Goal: Task Accomplishment & Management: Use online tool/utility

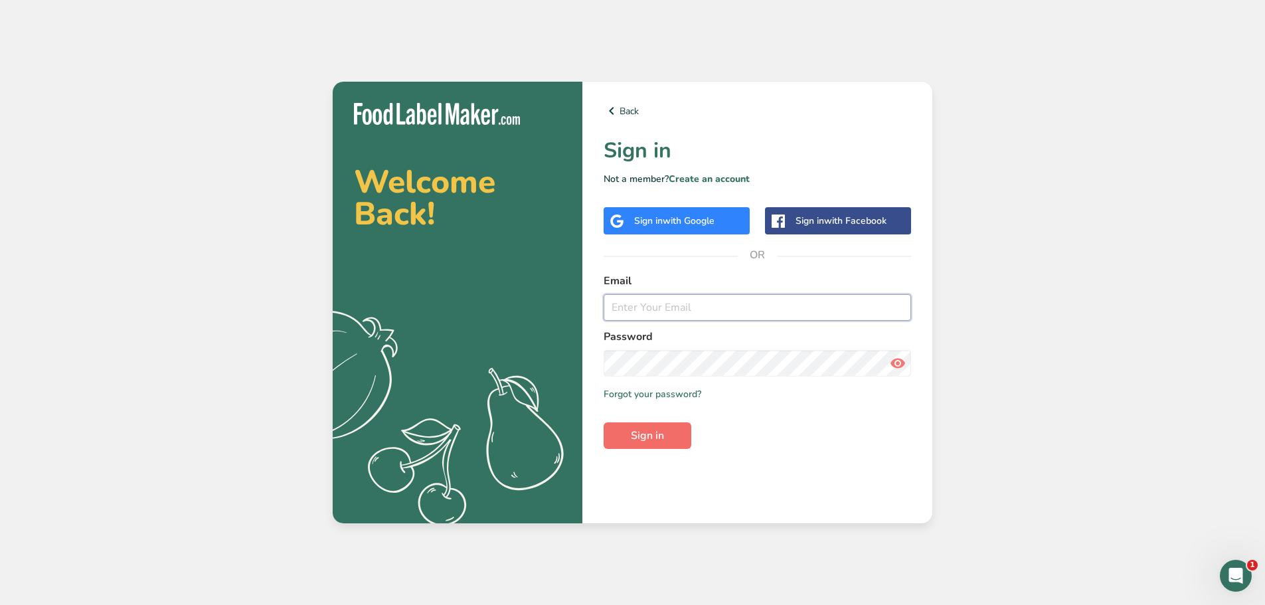
type input "[EMAIL_ADDRESS][DOMAIN_NAME]"
click at [666, 426] on button "Sign in" at bounding box center [648, 435] width 88 height 27
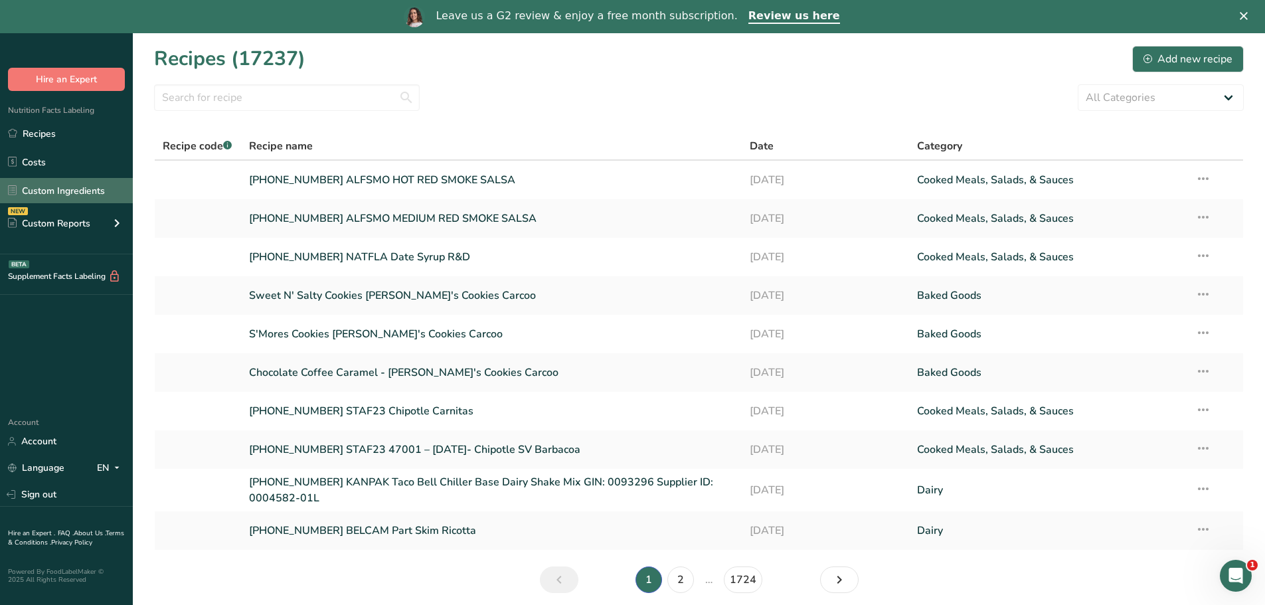
click at [84, 194] on link "Custom Ingredients" at bounding box center [66, 190] width 133 height 25
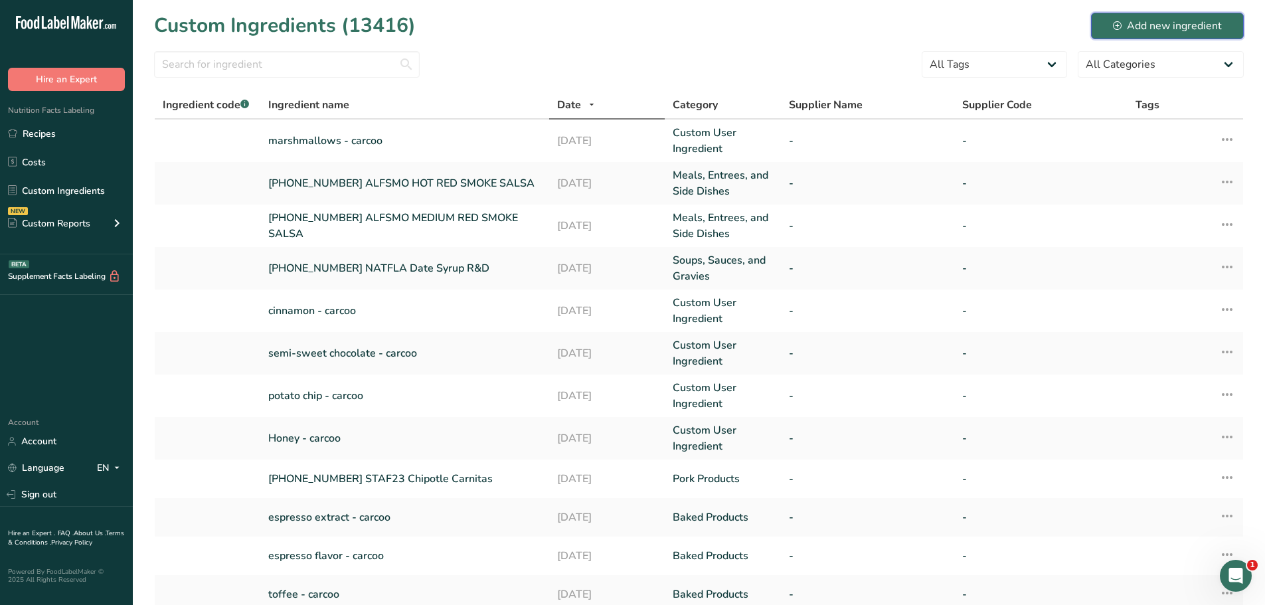
click at [1175, 22] on div "Add new ingredient" at bounding box center [1167, 26] width 109 height 16
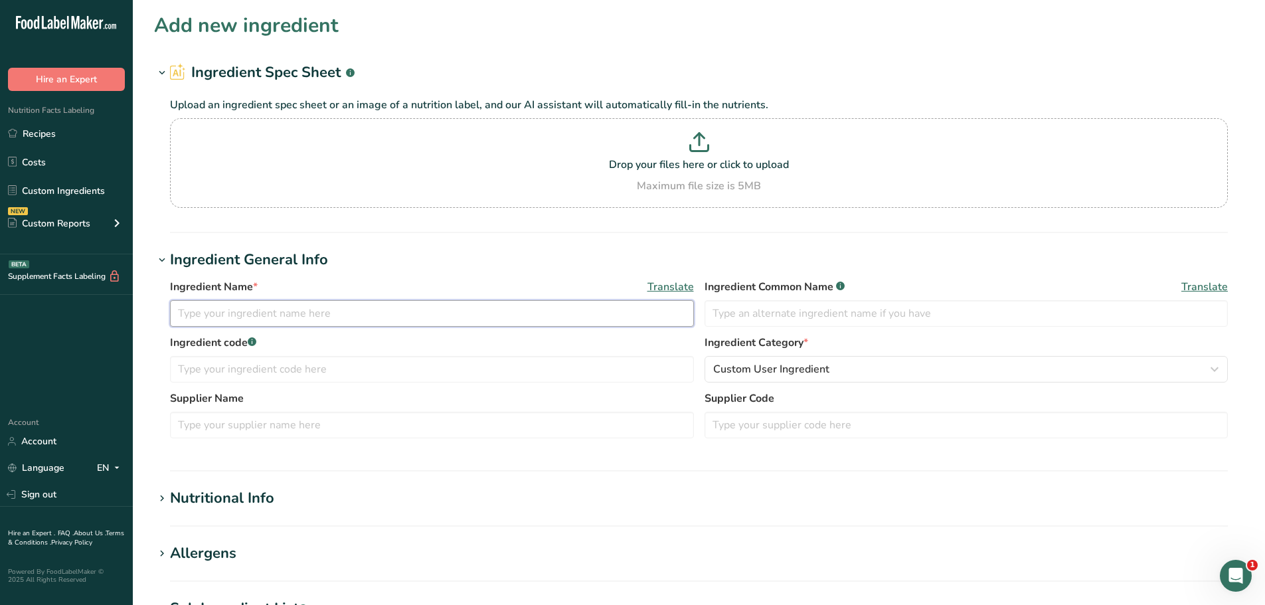
click at [273, 319] on input "text" at bounding box center [432, 313] width 524 height 27
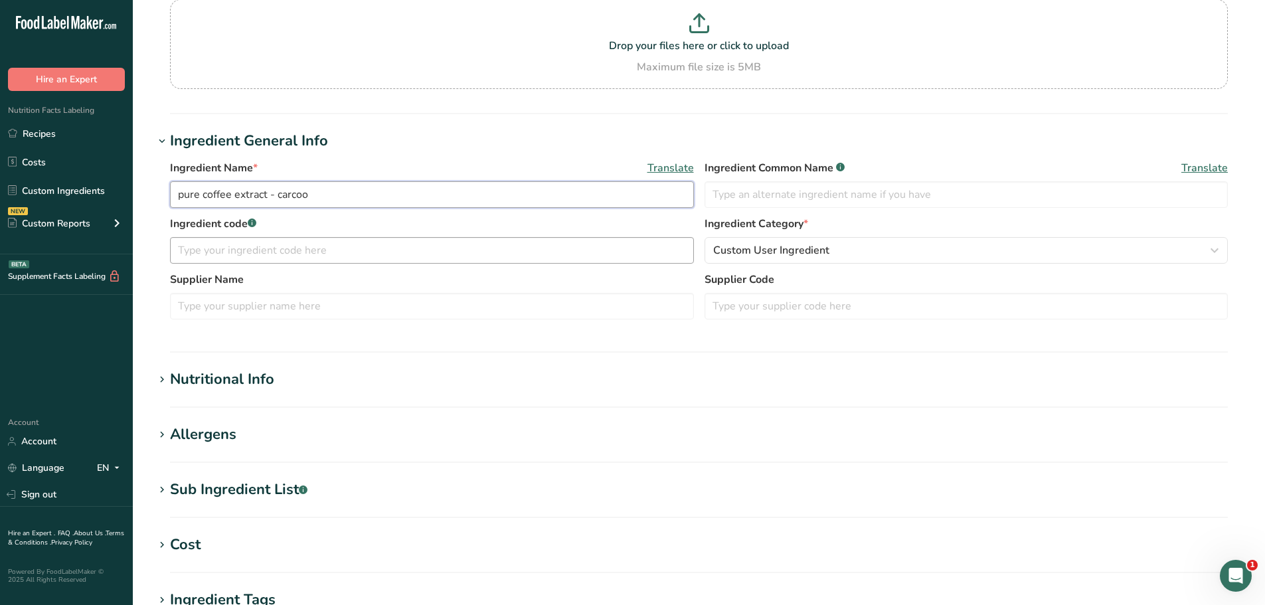
scroll to position [133, 0]
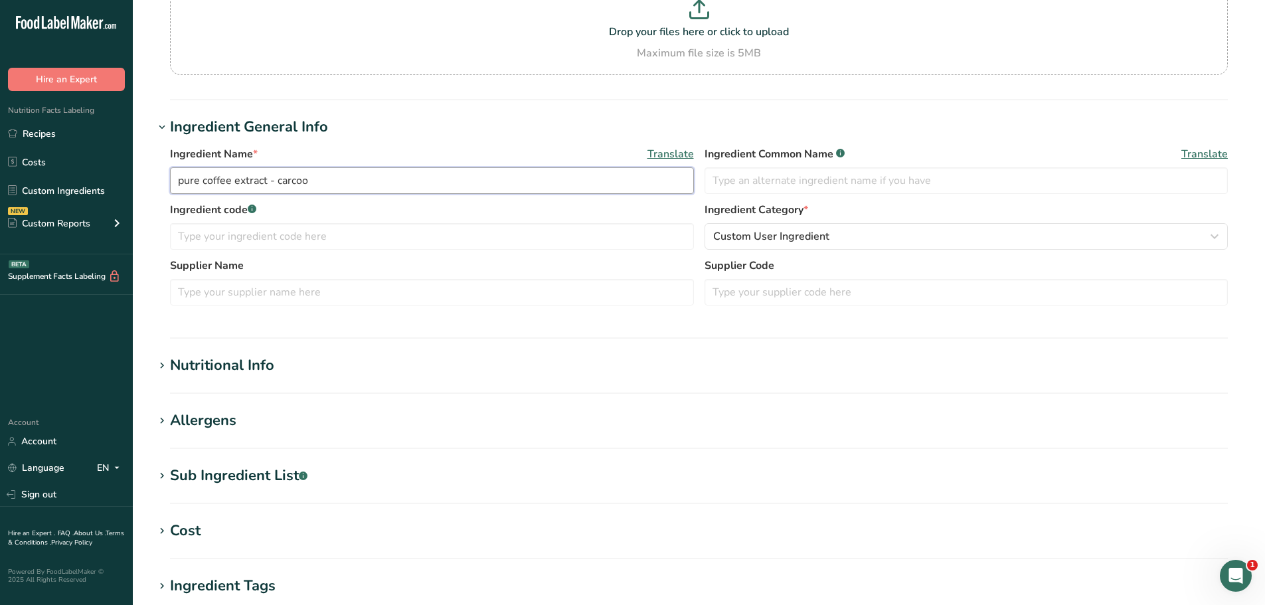
type input "pure coffee extract - carcoo"
click at [327, 359] on h1 "Nutritional Info" at bounding box center [699, 366] width 1090 height 22
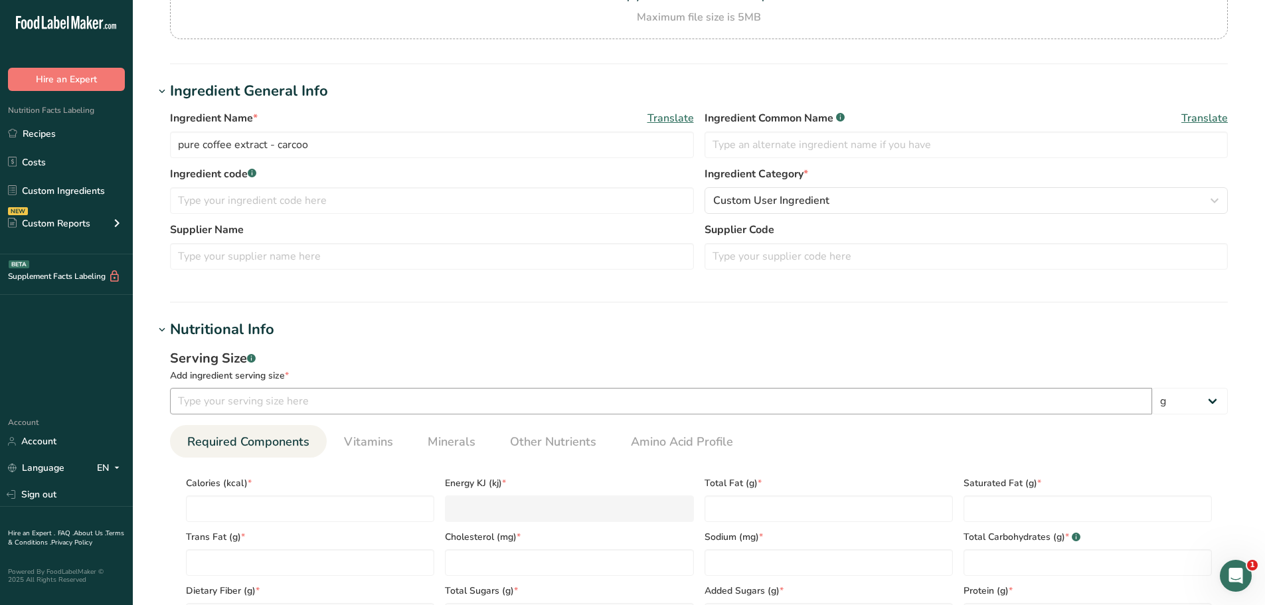
scroll to position [199, 0]
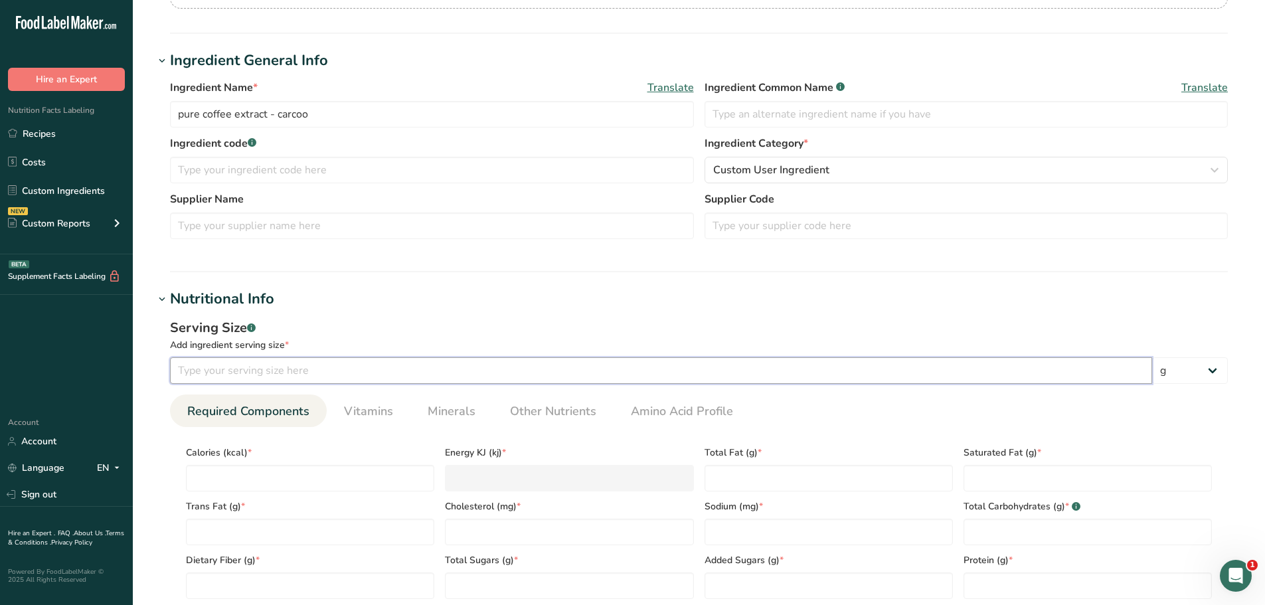
click at [310, 367] on input "number" at bounding box center [661, 370] width 982 height 27
type input "100"
click at [349, 321] on div "Serving Size .a-a{fill:#347362;}.b-a{fill:#fff;}" at bounding box center [699, 328] width 1058 height 20
click at [315, 470] on input "number" at bounding box center [310, 478] width 248 height 27
type input "1"
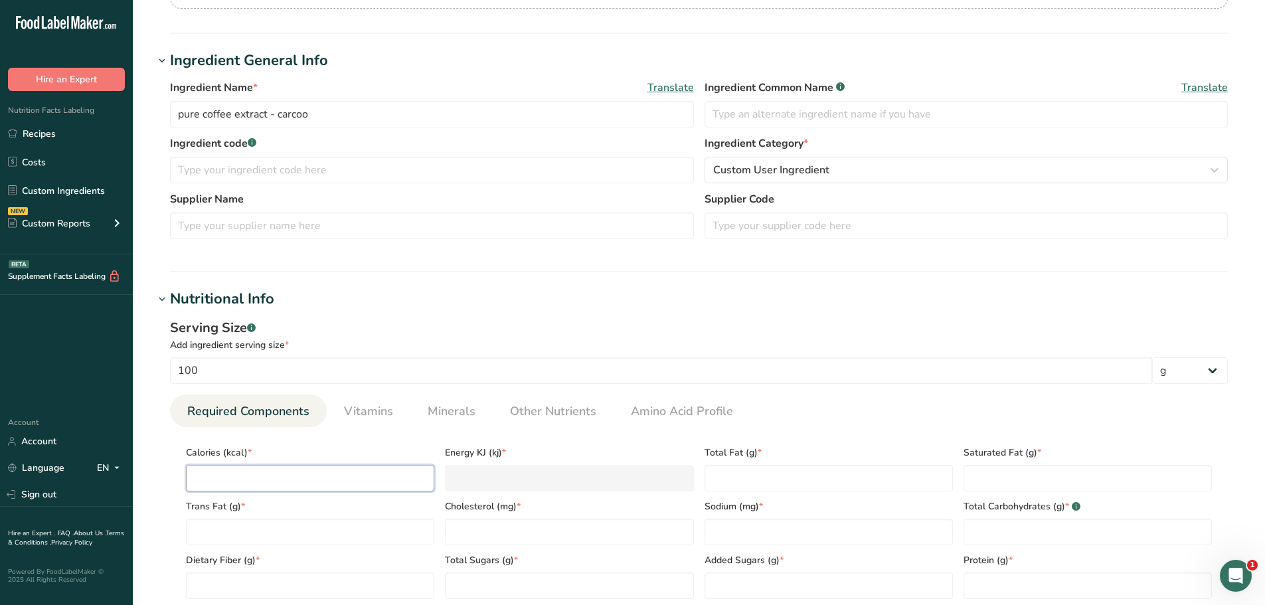
type KJ "4.2"
type input "17"
type KJ "71.1"
type input "175"
type KJ "732.2"
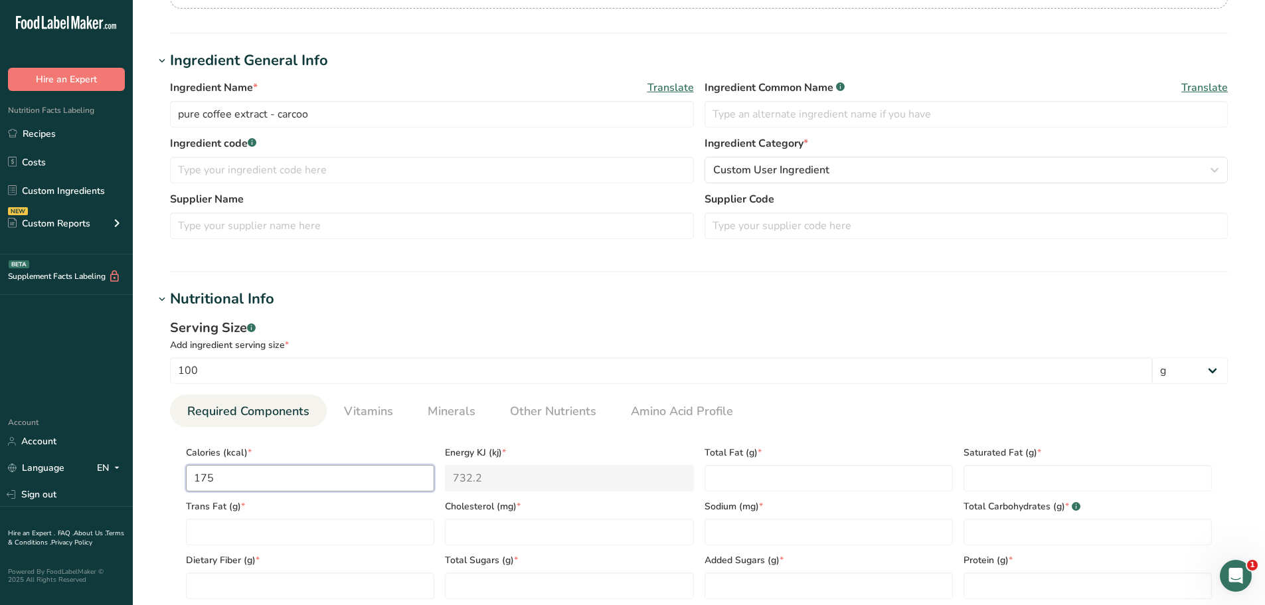
type input "175"
type Fat "0"
type input "0"
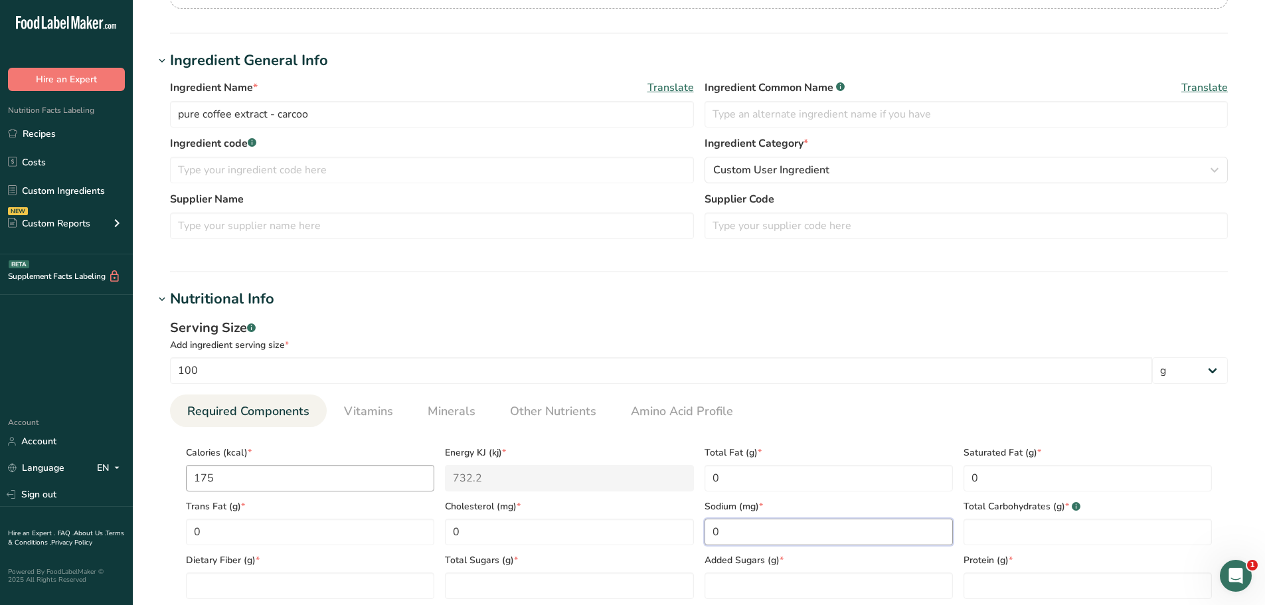
type input "0"
type Carbohydrates "0"
type Fiber "0"
type Sugars "0"
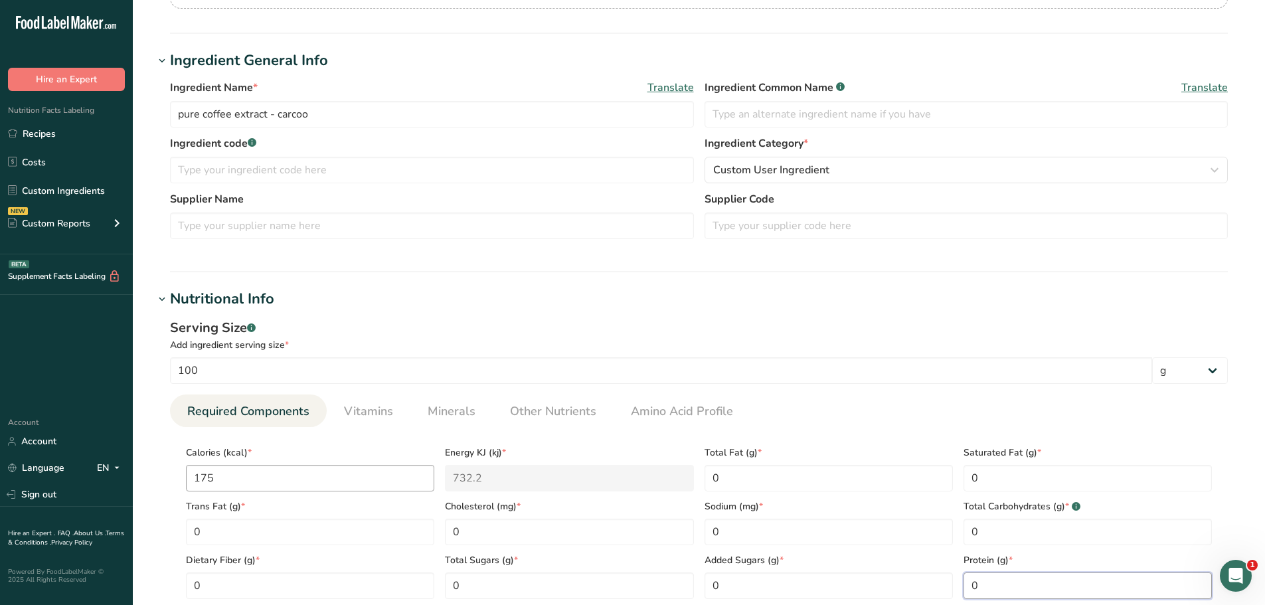
type input "0"
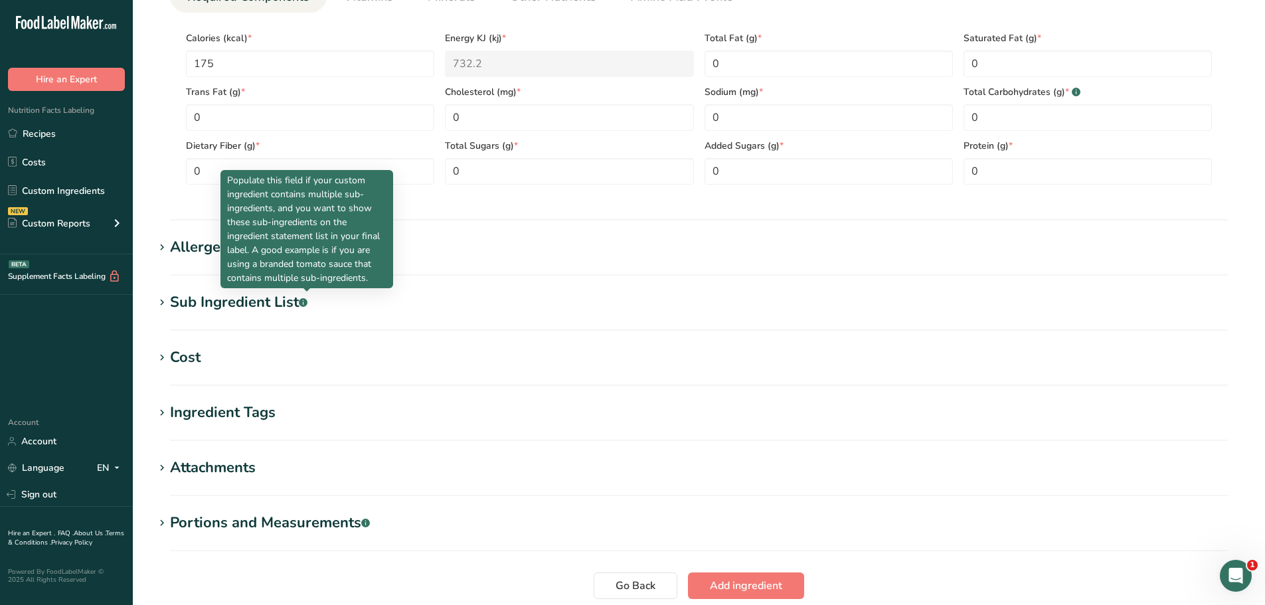
click at [534, 205] on section "Nutritional Info Serving Size .a-a{fill:#347362;}.b-a{fill:#fff;} Add ingredien…" at bounding box center [699, 47] width 1090 height 347
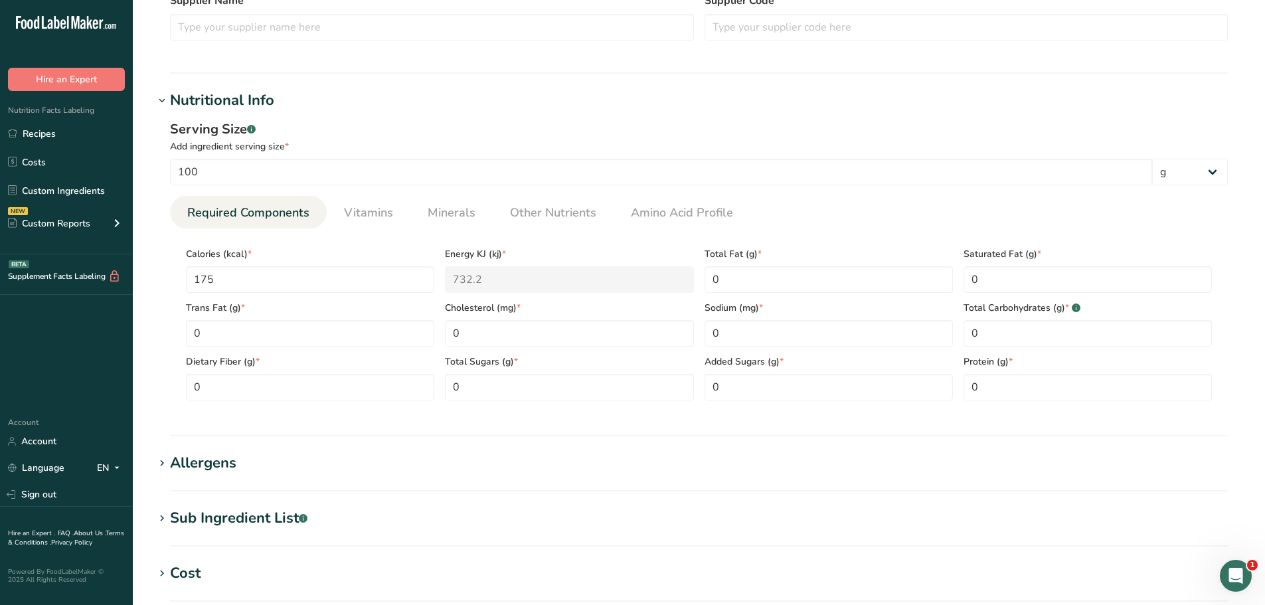
scroll to position [414, 0]
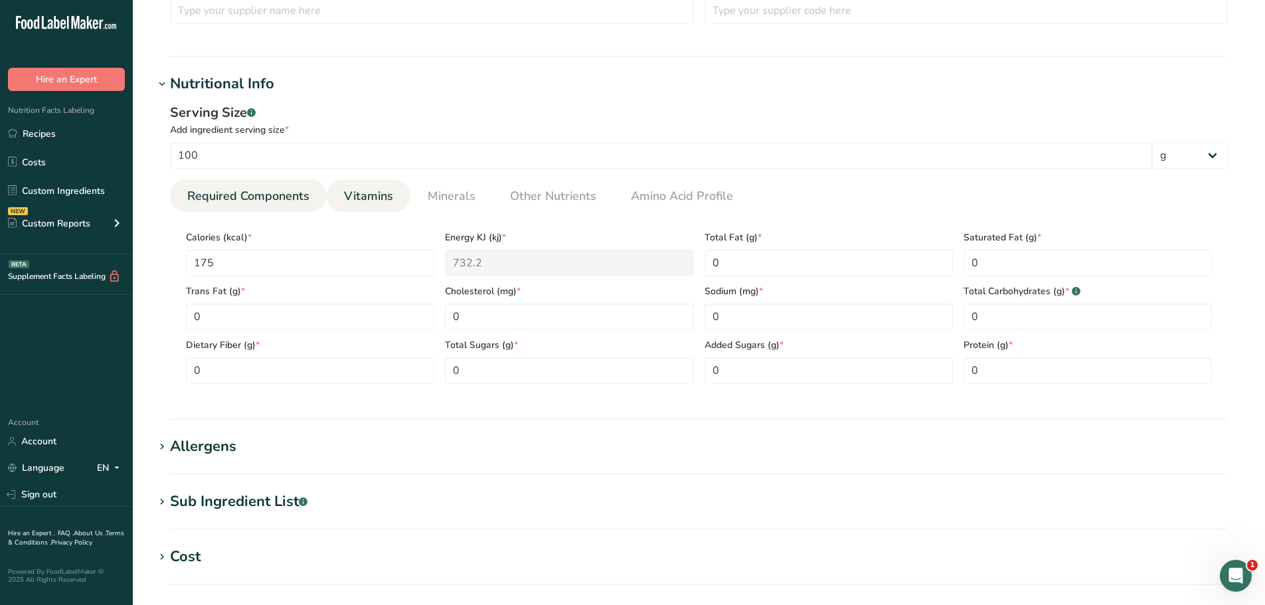
click at [363, 194] on span "Vitamins" at bounding box center [368, 196] width 49 height 18
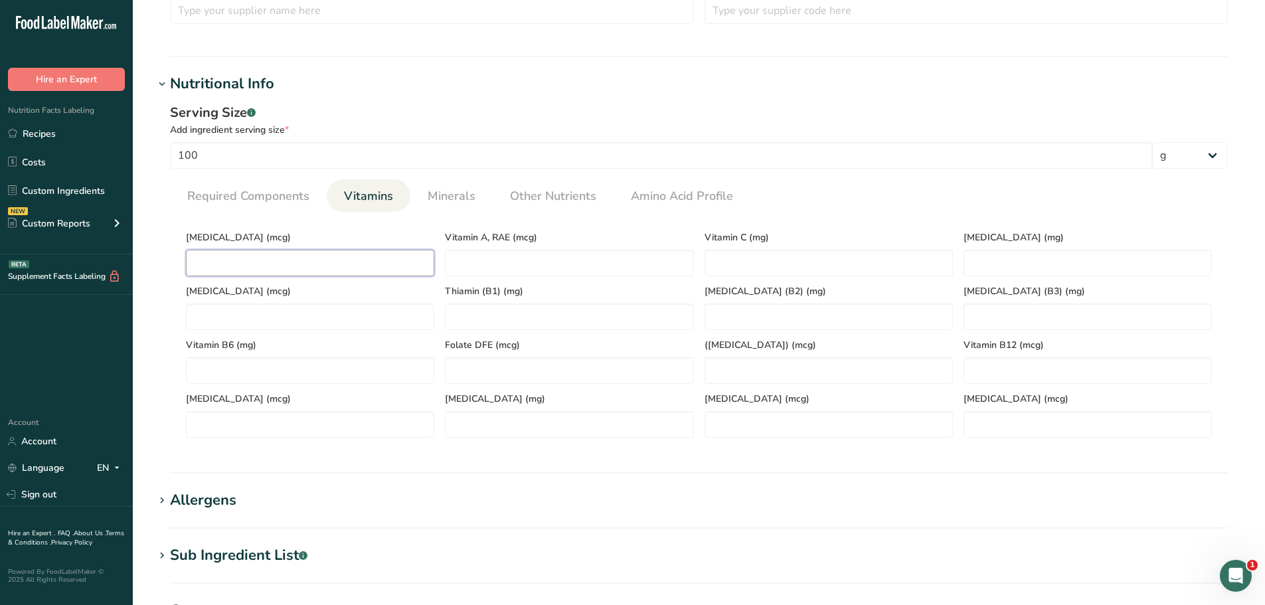
click at [359, 269] on D "number" at bounding box center [310, 263] width 248 height 27
type D "0"
type C "0"
click at [461, 260] on RAE "number" at bounding box center [569, 263] width 248 height 27
type RAE "0"
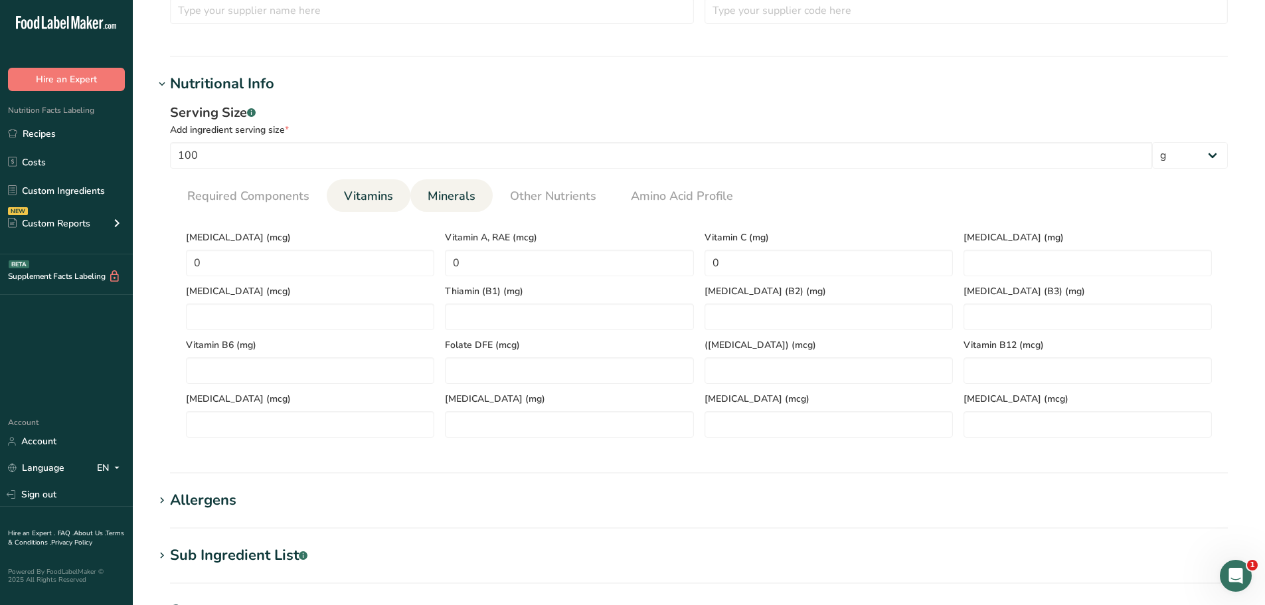
click at [456, 197] on span "Minerals" at bounding box center [452, 196] width 48 height 18
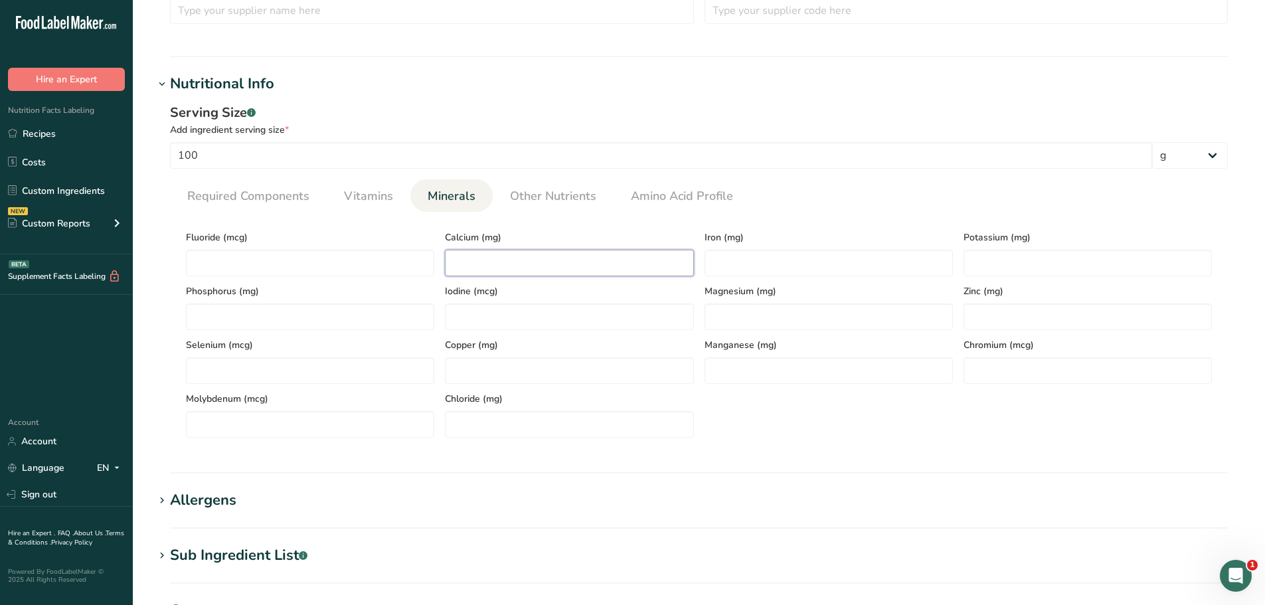
click at [473, 268] on input "number" at bounding box center [569, 263] width 248 height 27
type input "0"
click at [280, 195] on span "Required Components" at bounding box center [248, 196] width 122 height 18
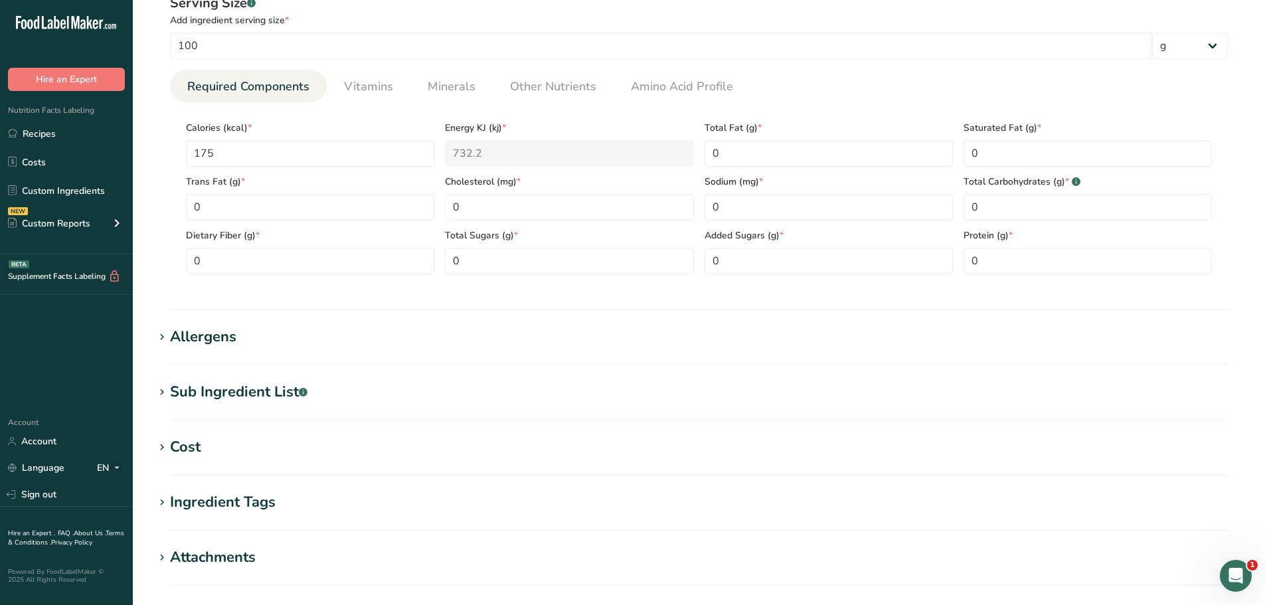
scroll to position [721, 0]
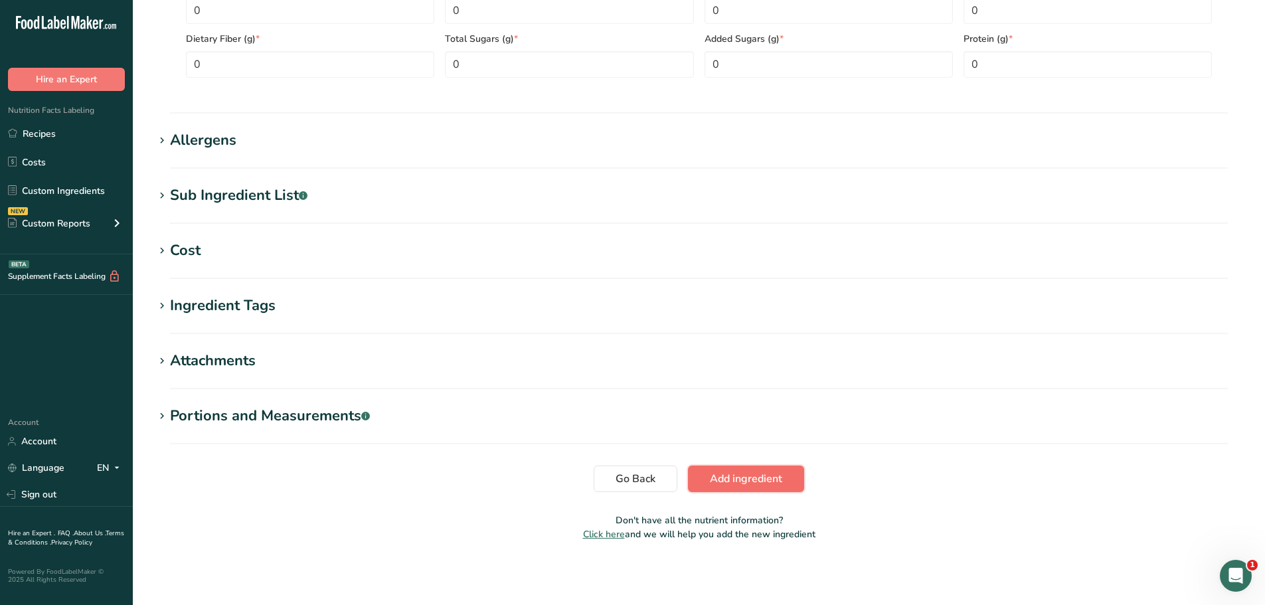
click at [768, 490] on button "Add ingredient" at bounding box center [746, 479] width 116 height 27
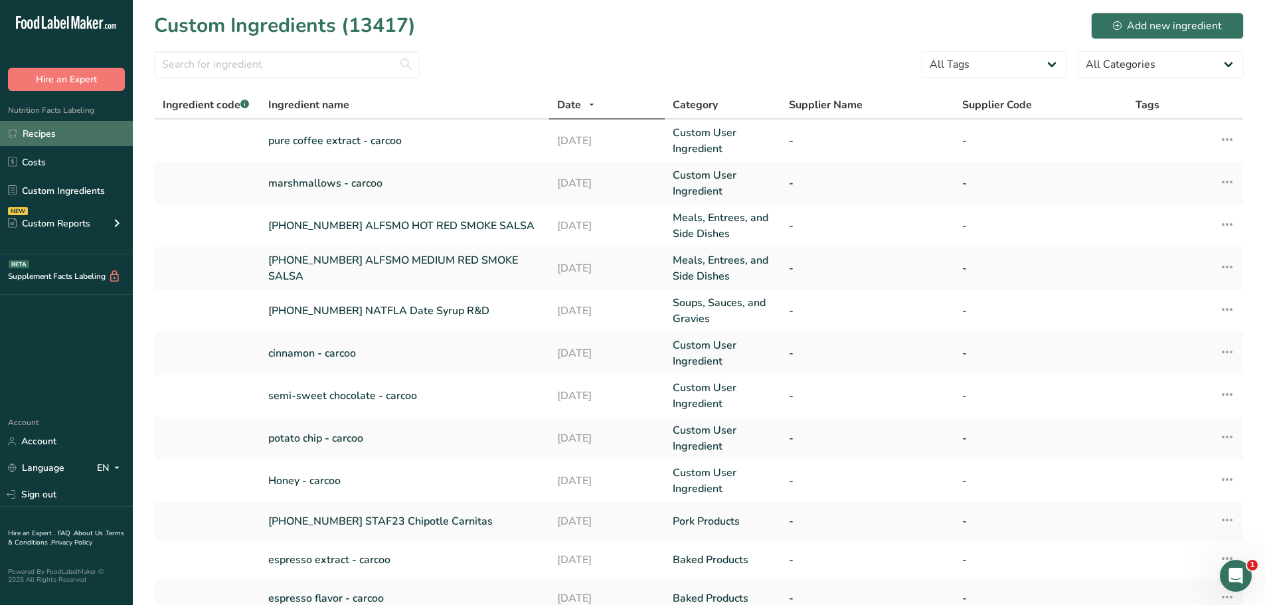
click at [54, 136] on link "Recipes" at bounding box center [66, 133] width 133 height 25
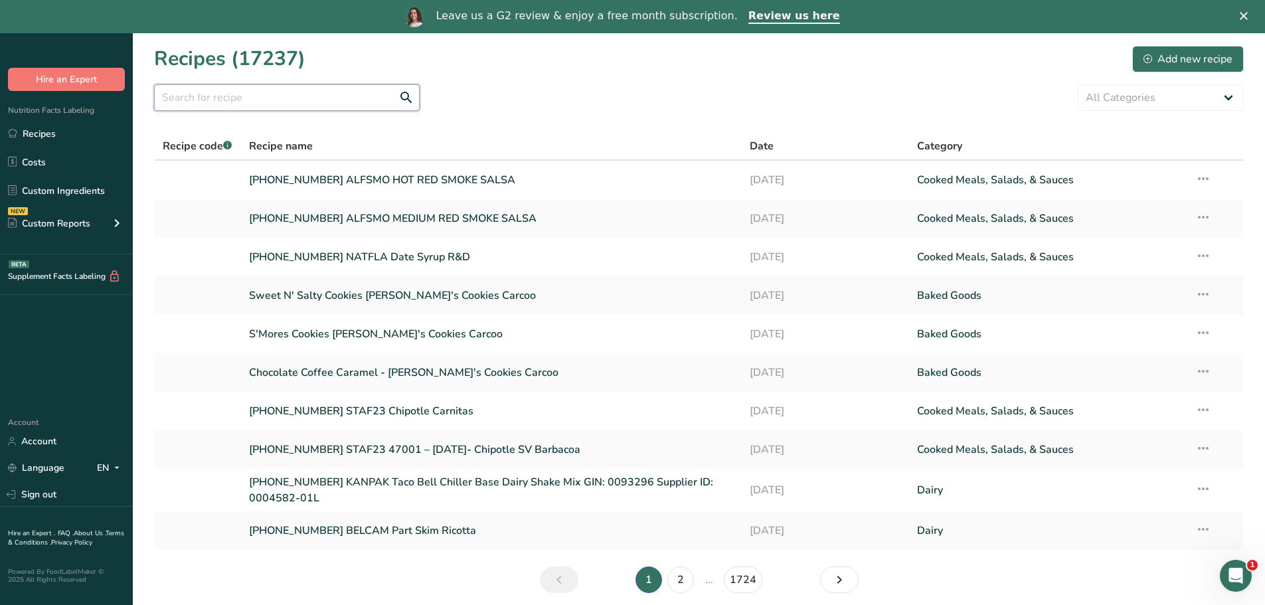
click at [279, 94] on input "text" at bounding box center [287, 97] width 266 height 27
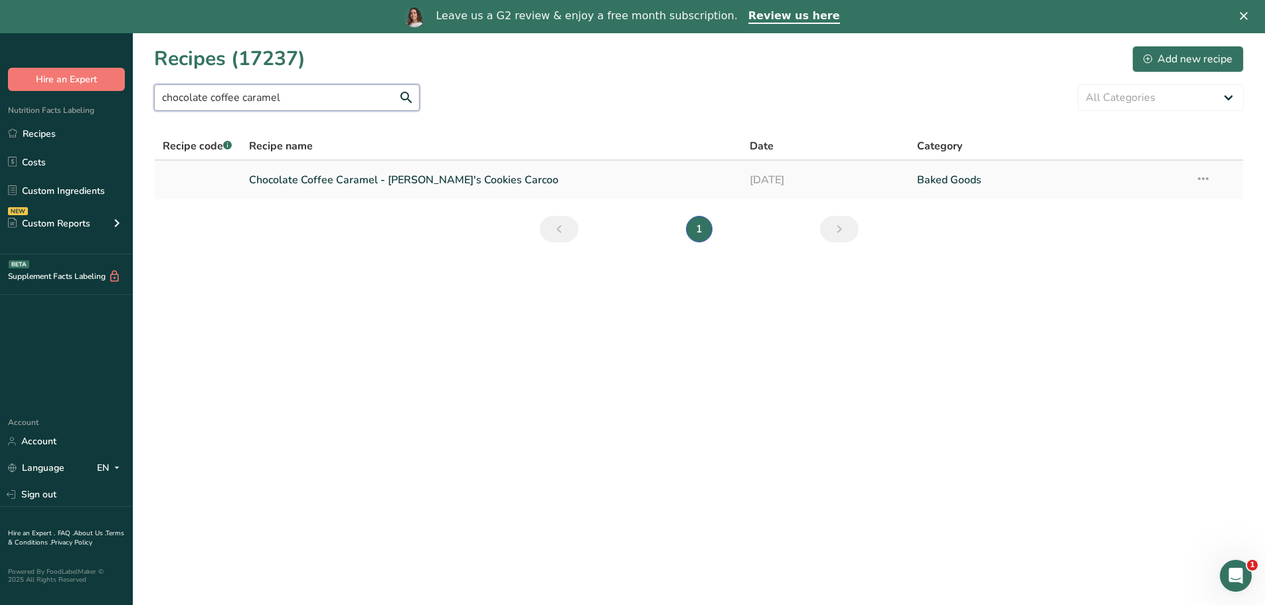
type input "chocolate coffee caramel"
click at [336, 187] on link "Chocolate Coffee Caramel - [PERSON_NAME]'s Cookies Carcoo" at bounding box center [492, 180] width 486 height 28
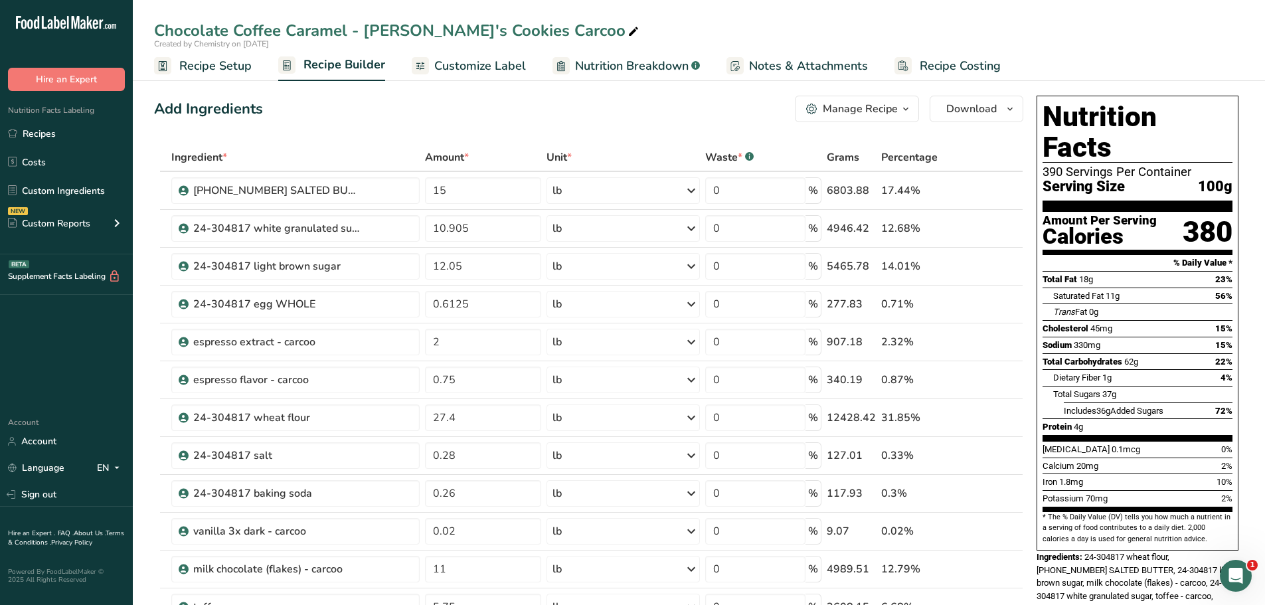
click at [628, 31] on icon at bounding box center [634, 32] width 12 height 19
click at [231, 31] on input "Chocolate Coffee Caramel - [PERSON_NAME]'s Cookies Carcoo" at bounding box center [699, 31] width 1090 height 24
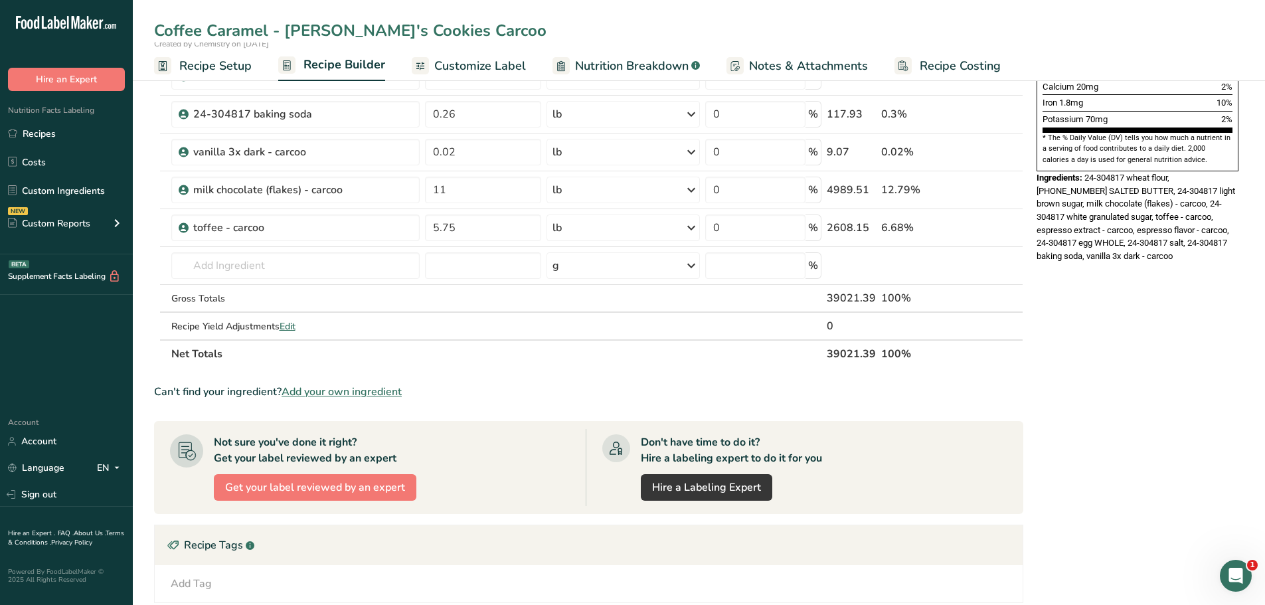
scroll to position [399, 0]
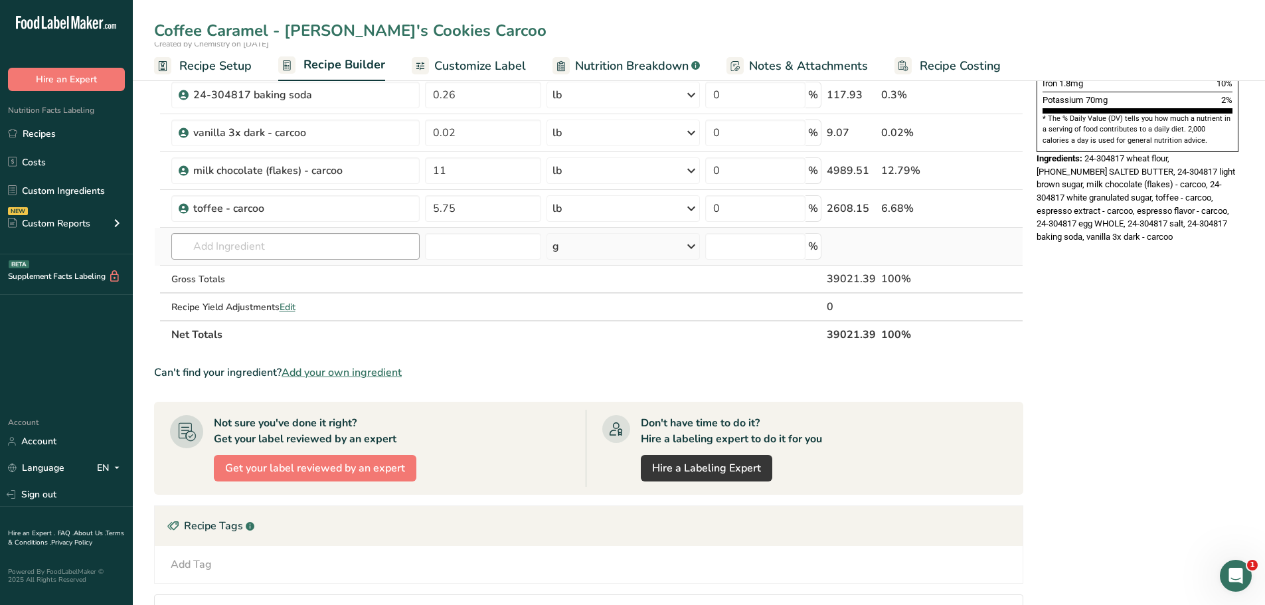
type input "Coffee Caramel - [PERSON_NAME]'s Cookies Carcoo"
click at [298, 243] on input "text" at bounding box center [295, 246] width 248 height 27
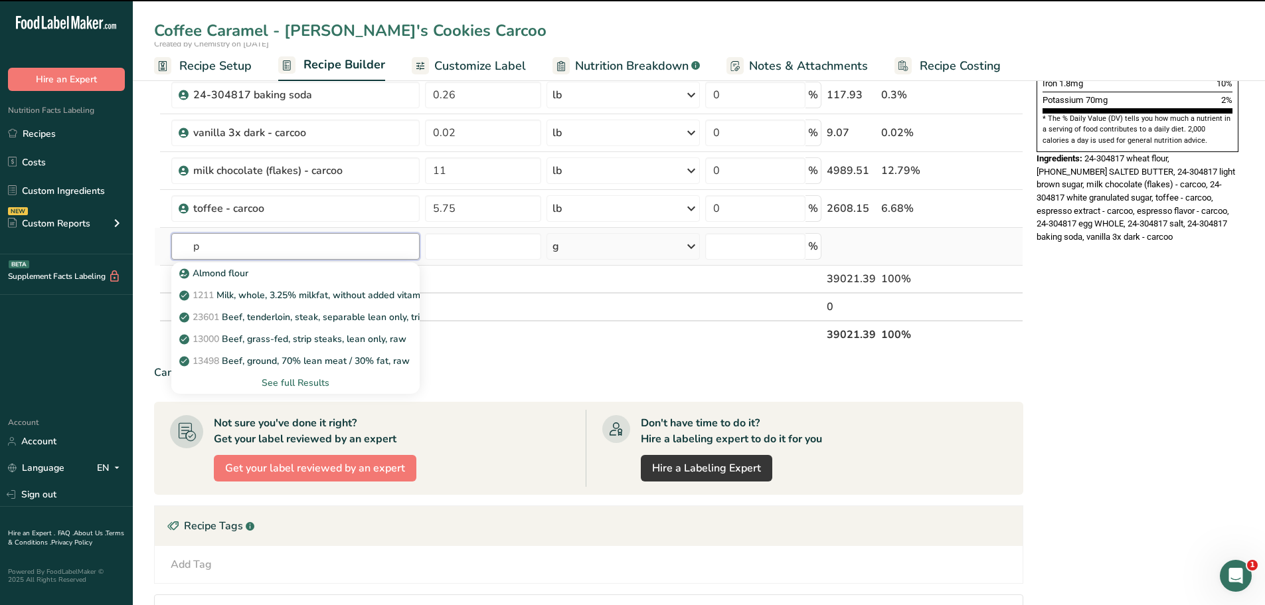
type input "pu"
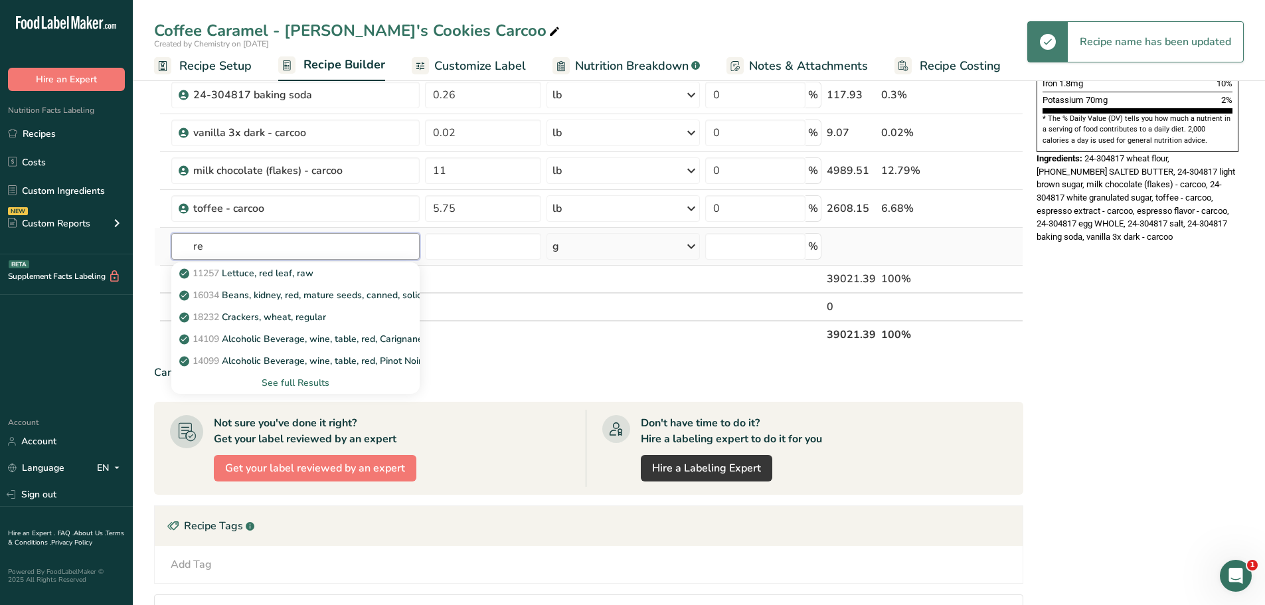
type input "r"
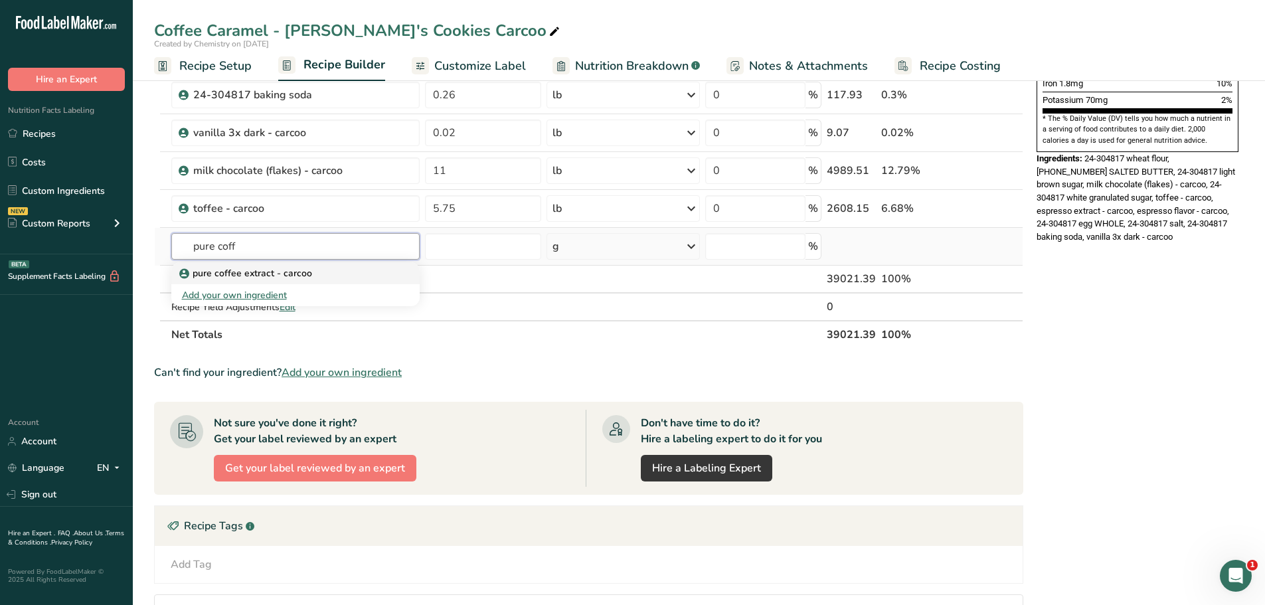
type input "pure coff"
click at [309, 272] on div "pure coffee extract - carcoo" at bounding box center [285, 273] width 206 height 14
type input "pure coffee extract - carcoo"
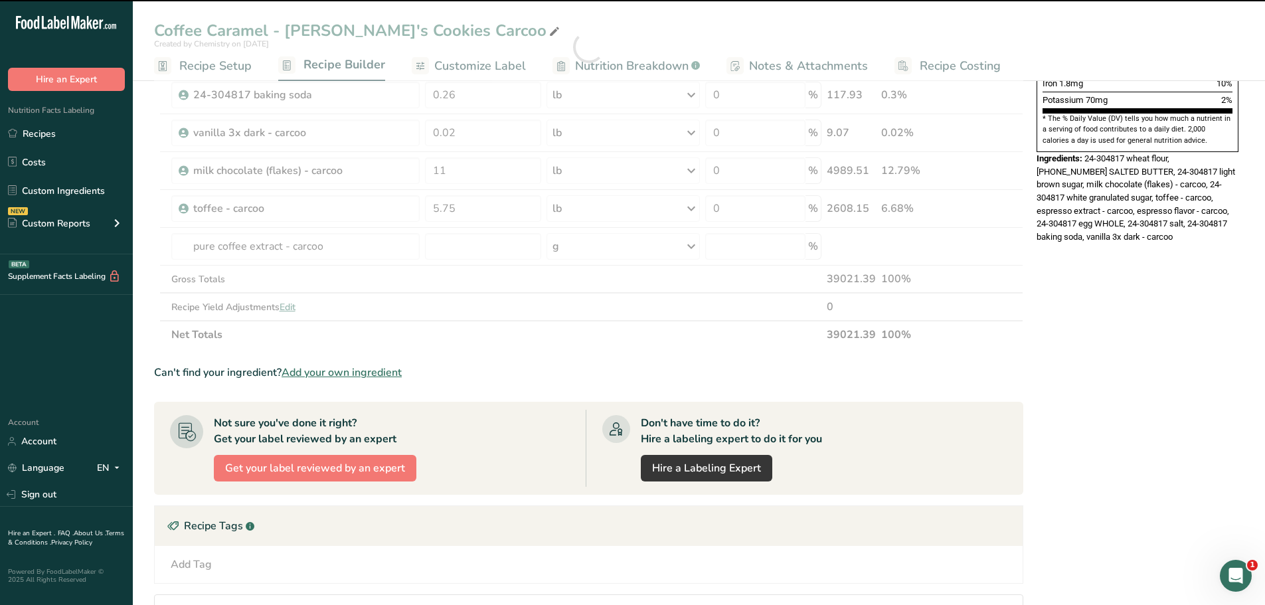
type input "0"
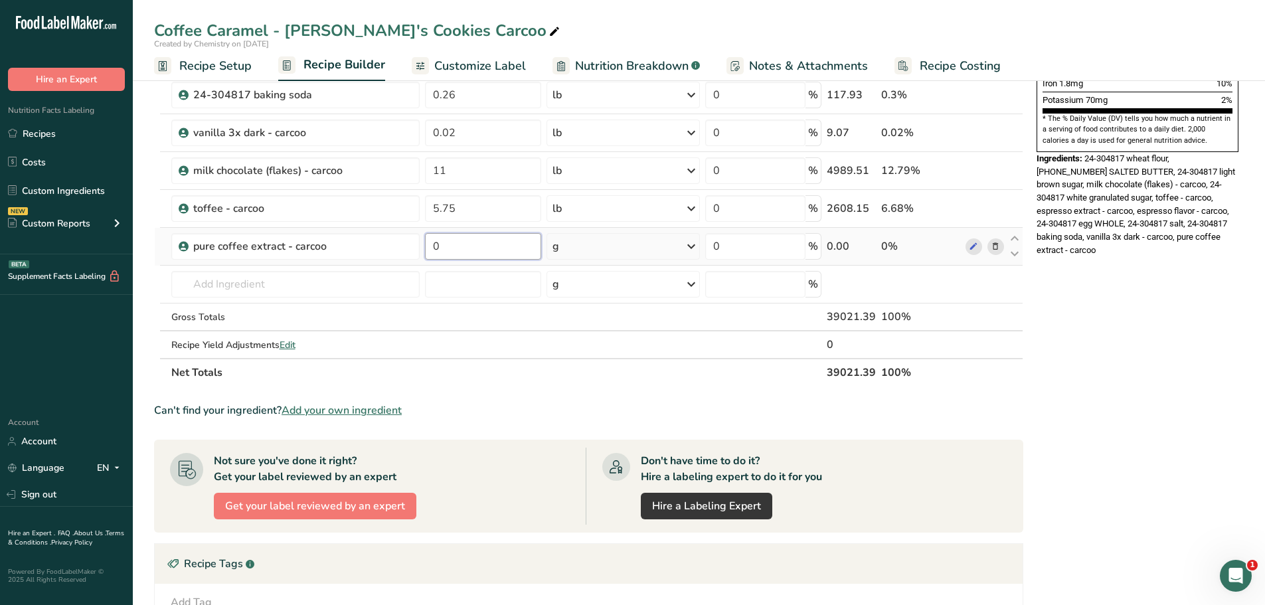
click at [479, 249] on input "0" at bounding box center [483, 246] width 116 height 27
type input "2"
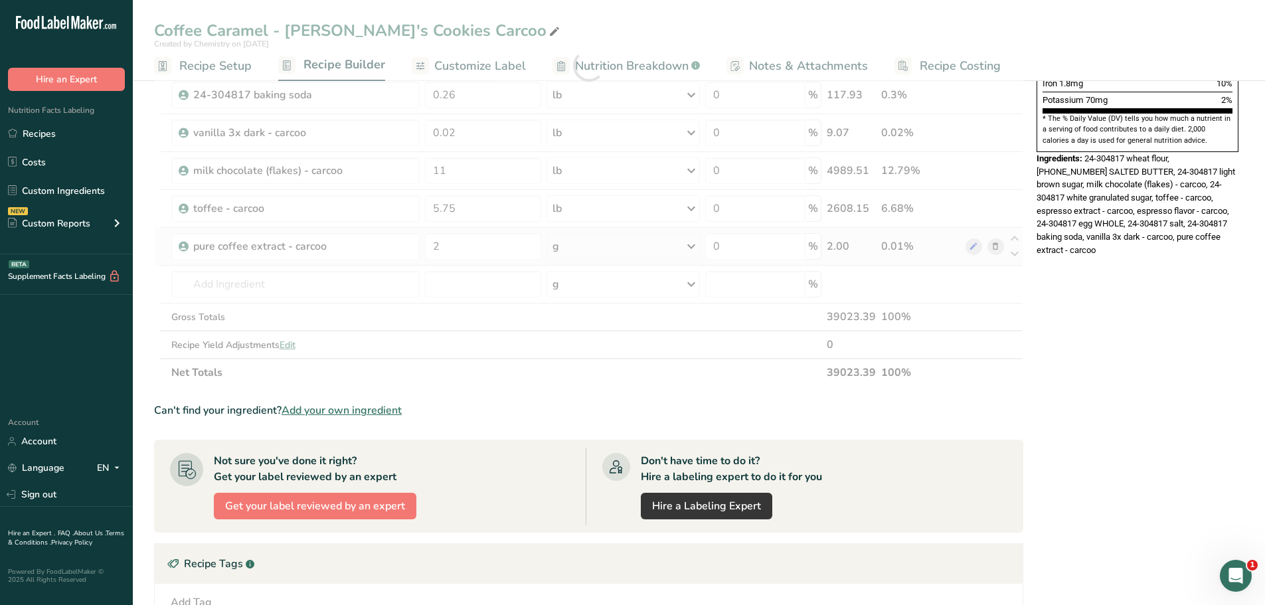
click at [644, 252] on div "Ingredient * Amount * Unit * Waste * .a-a{fill:#347362;}.b-a{fill:#fff;} Grams …" at bounding box center [588, 66] width 869 height 642
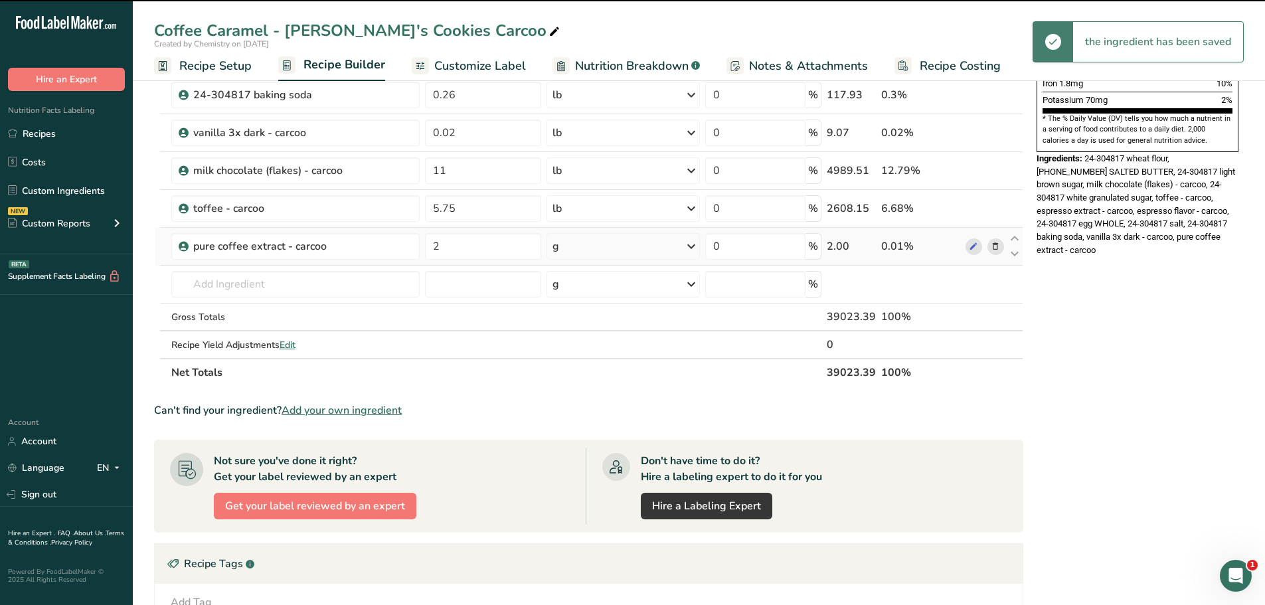
click at [693, 249] on icon at bounding box center [691, 246] width 16 height 24
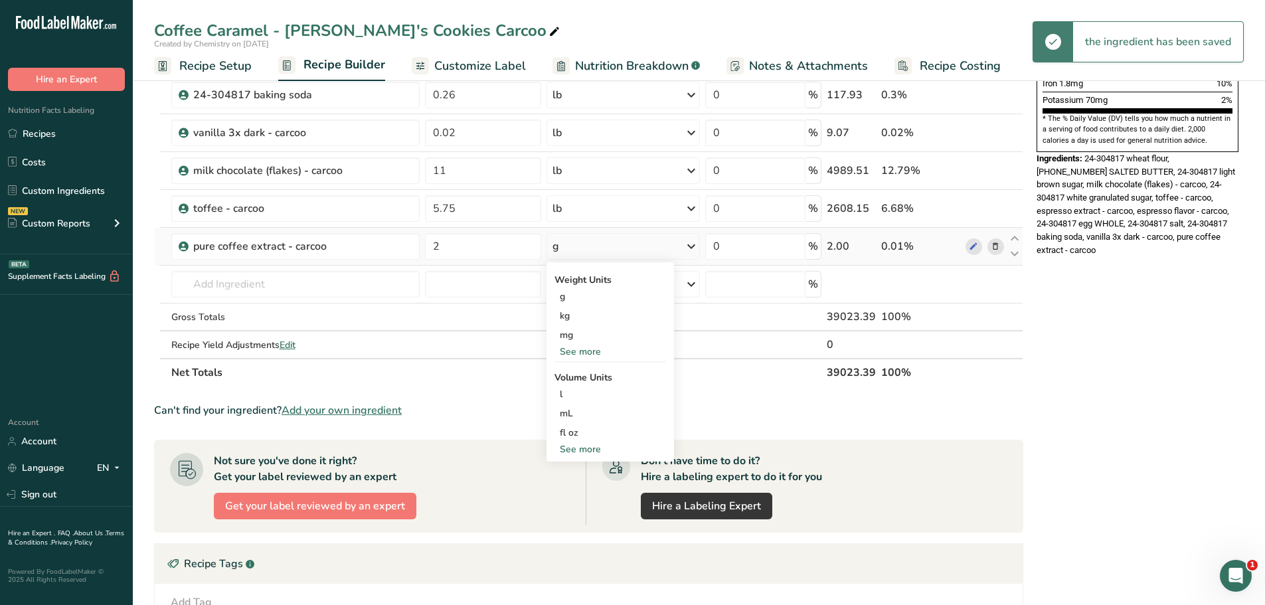
click at [619, 349] on div "See more" at bounding box center [611, 352] width 112 height 14
click at [592, 372] on div "lb" at bounding box center [611, 373] width 112 height 19
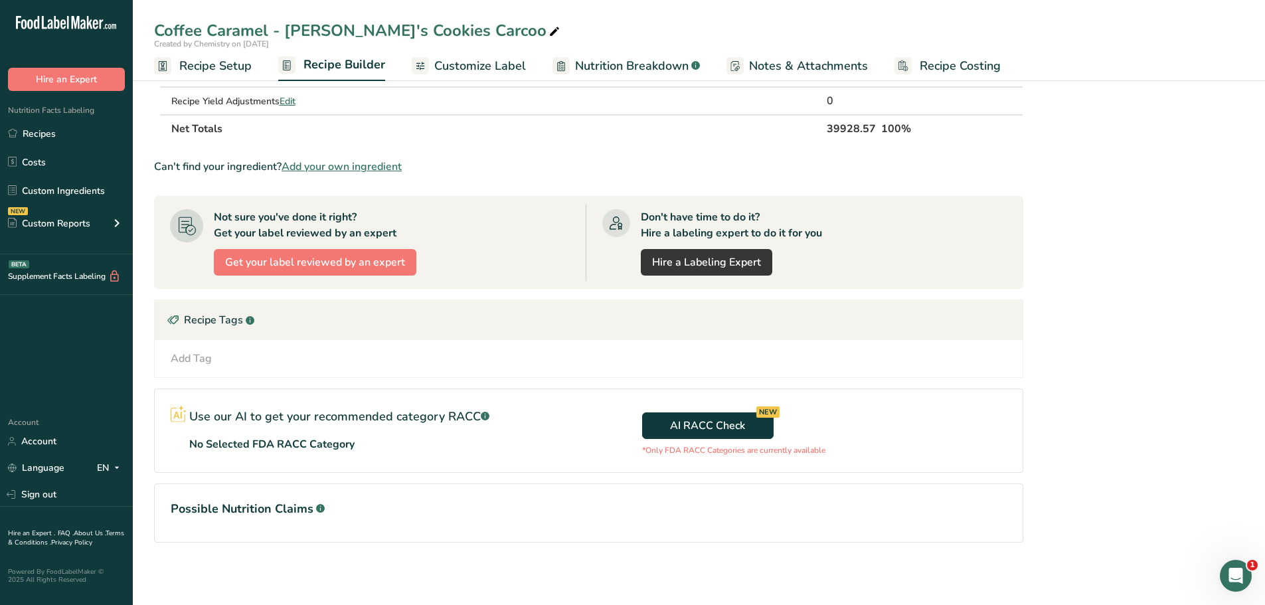
scroll to position [644, 0]
click at [1137, 399] on div "Nutrition Facts 399 Servings Per Container Serving Size 100g Amount Per Serving…" at bounding box center [1138, 15] width 213 height 1137
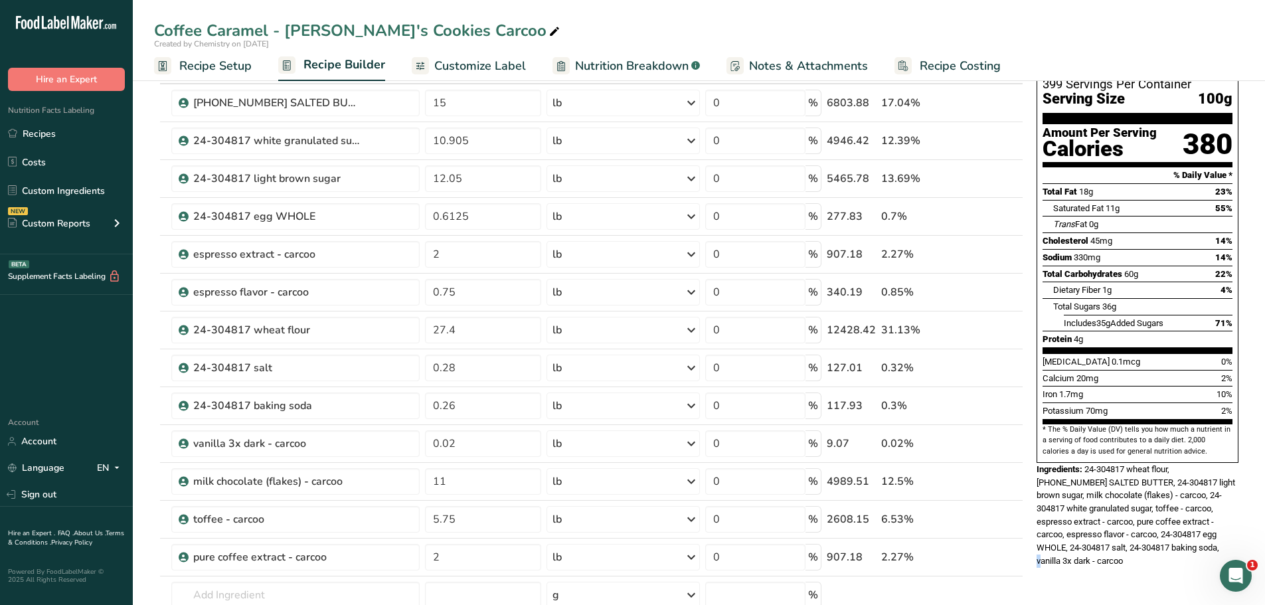
scroll to position [0, 0]
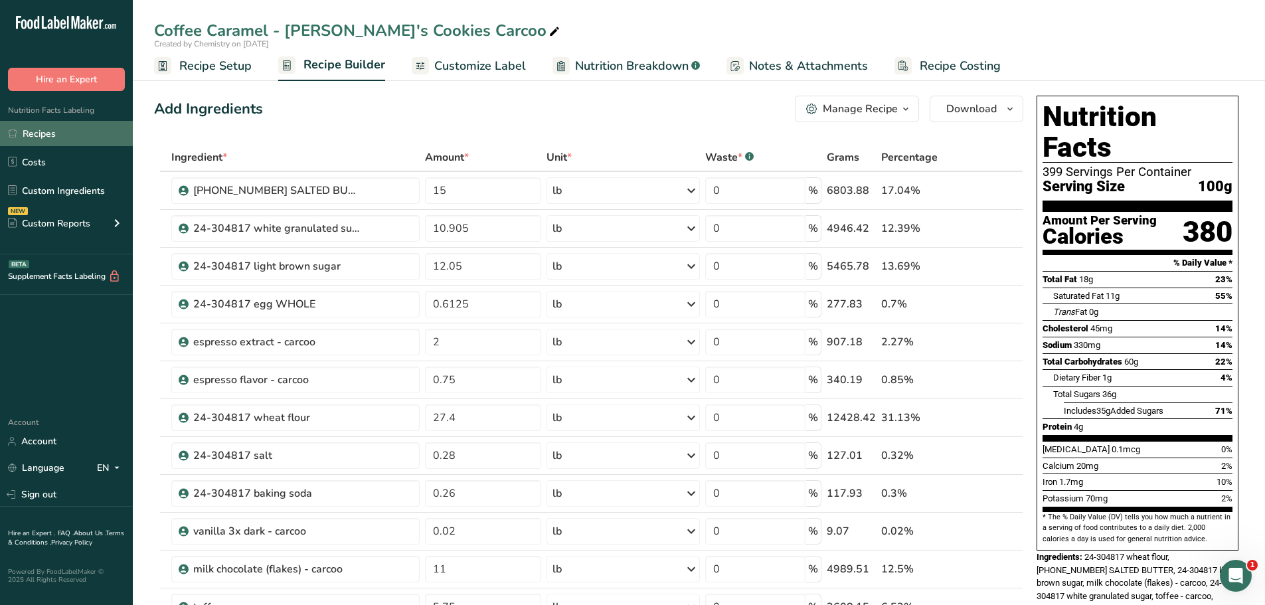
click at [54, 135] on link "Recipes" at bounding box center [66, 133] width 133 height 25
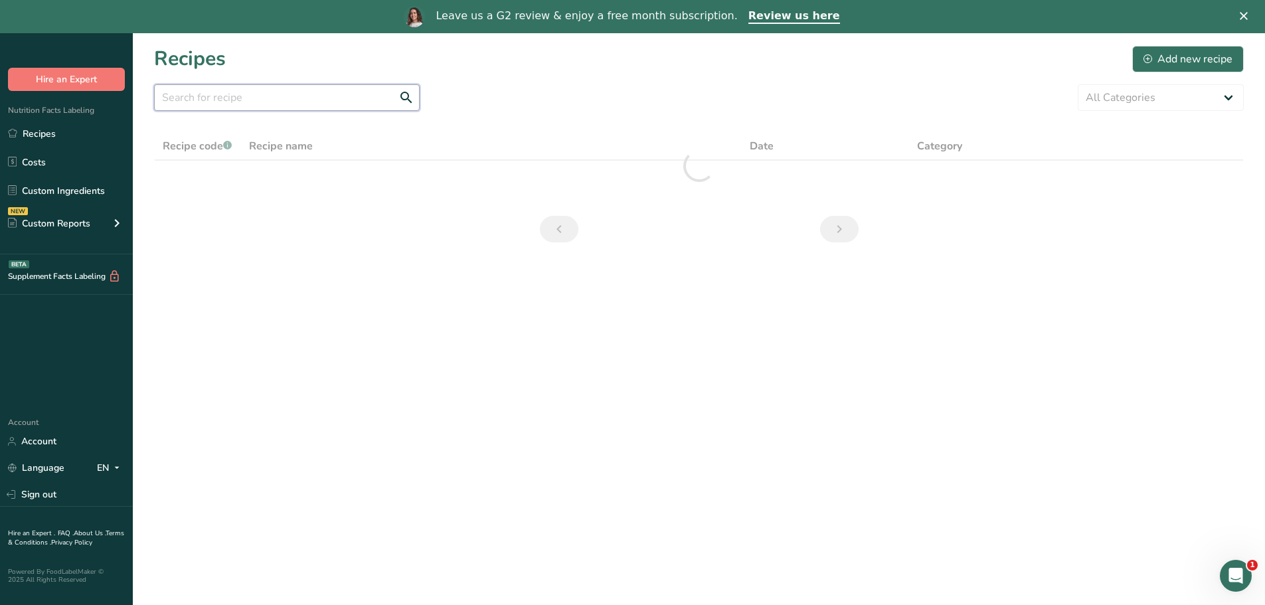
click at [259, 106] on input "text" at bounding box center [287, 97] width 266 height 27
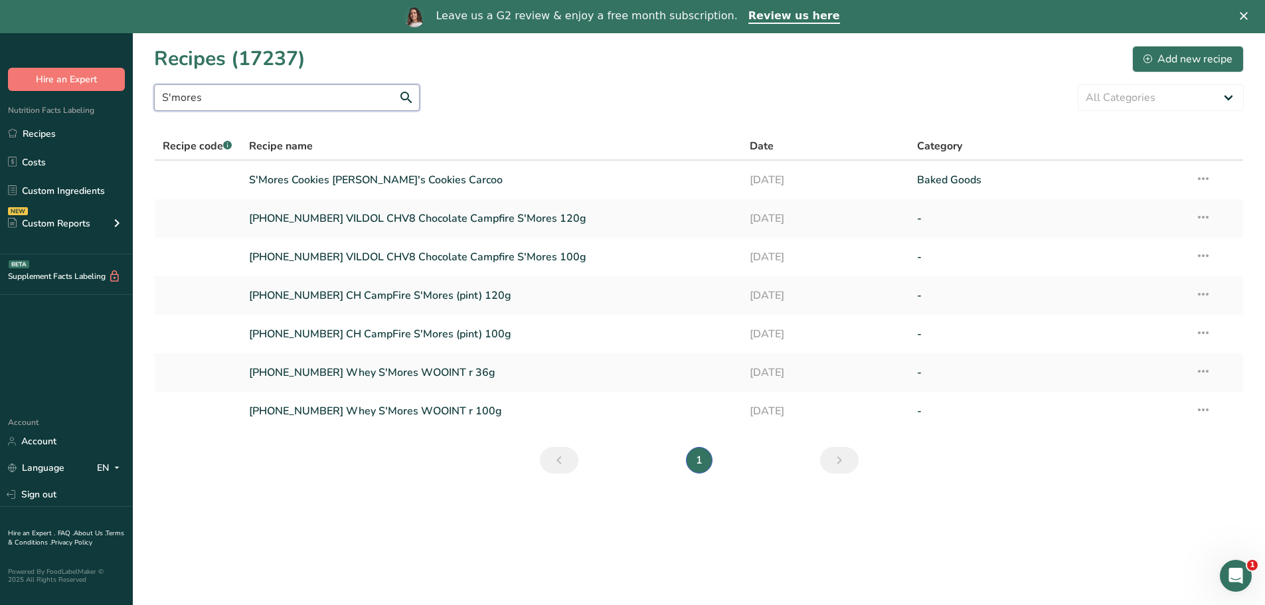
click at [304, 100] on input "S'mores" at bounding box center [287, 97] width 266 height 27
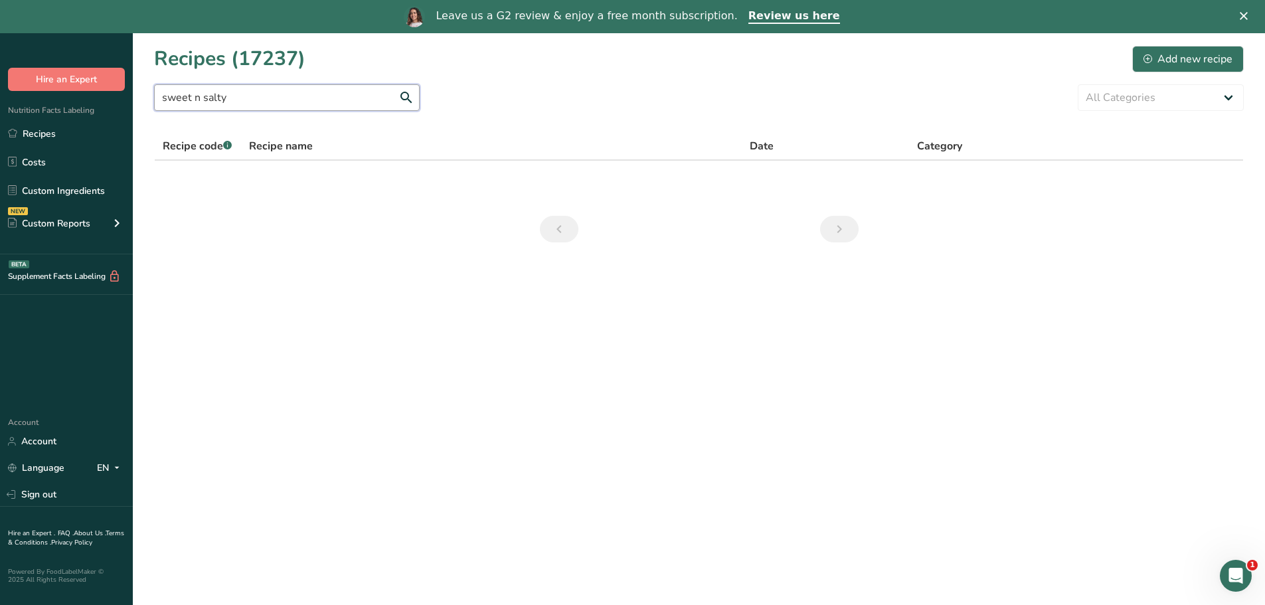
click at [302, 97] on input "sweet n salty" at bounding box center [287, 97] width 266 height 27
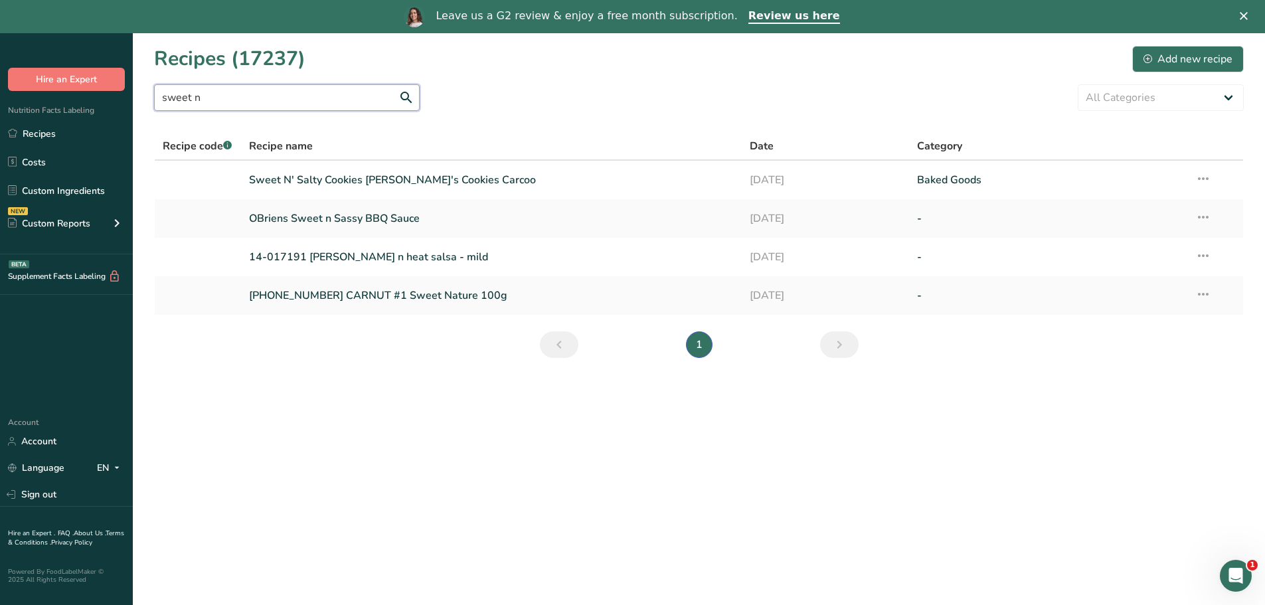
click at [234, 106] on input "sweet n" at bounding box center [287, 97] width 266 height 27
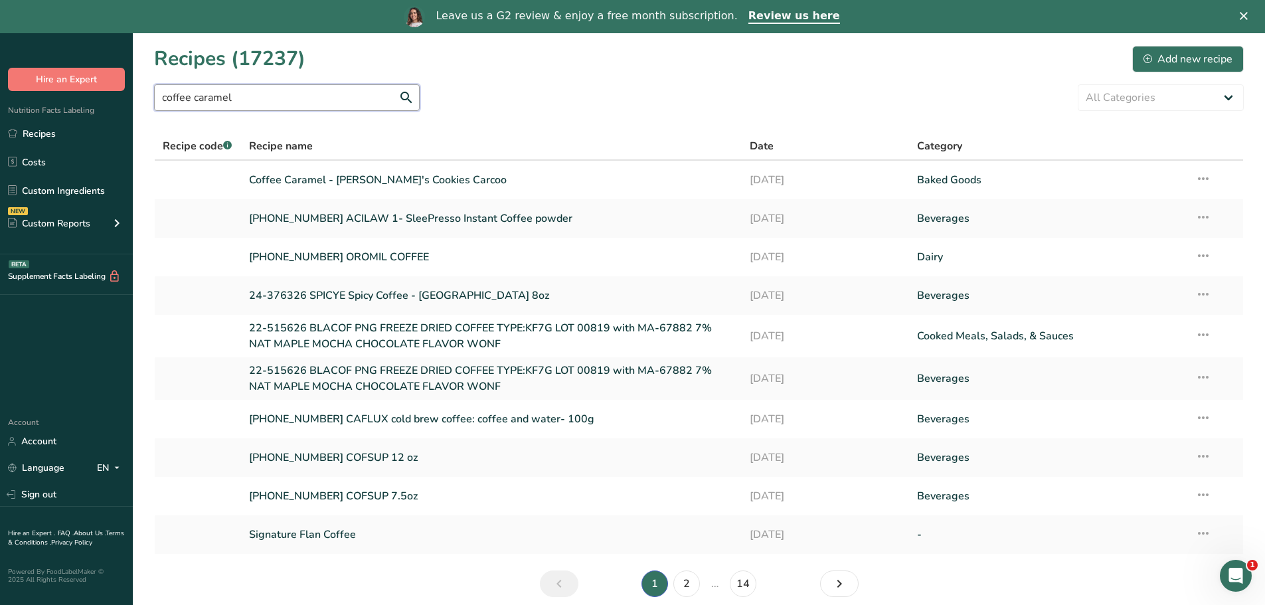
type input "coffee caramel"
